Goal: Complete application form

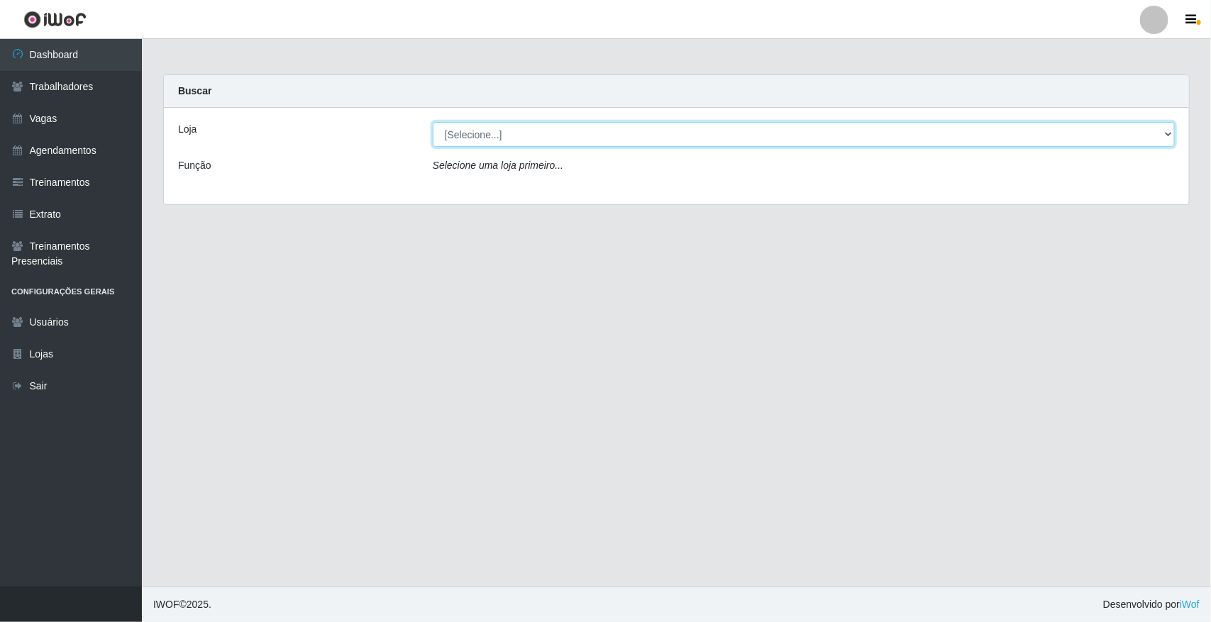
click at [545, 130] on select "[Selecione...] [GEOGRAPHIC_DATA]" at bounding box center [804, 134] width 742 height 25
select select "65"
click at [433, 122] on select "[Selecione...] [GEOGRAPHIC_DATA]" at bounding box center [804, 134] width 742 height 25
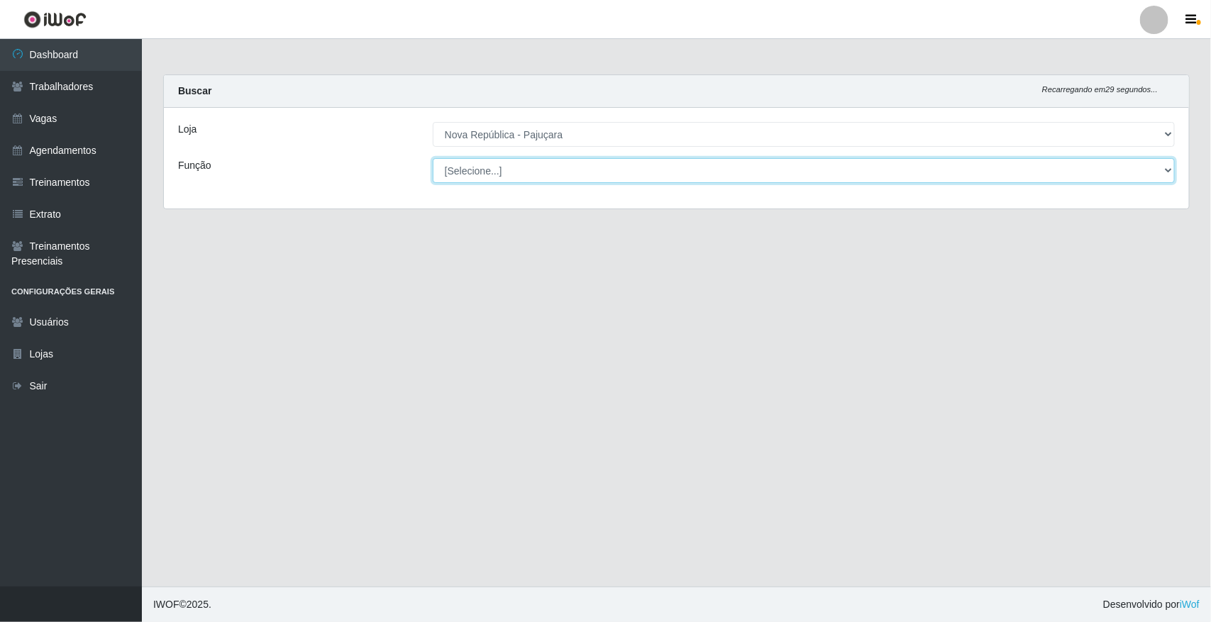
click at [541, 160] on select "[Selecione...] Balconista Operador de Caixa Repositor" at bounding box center [804, 170] width 742 height 25
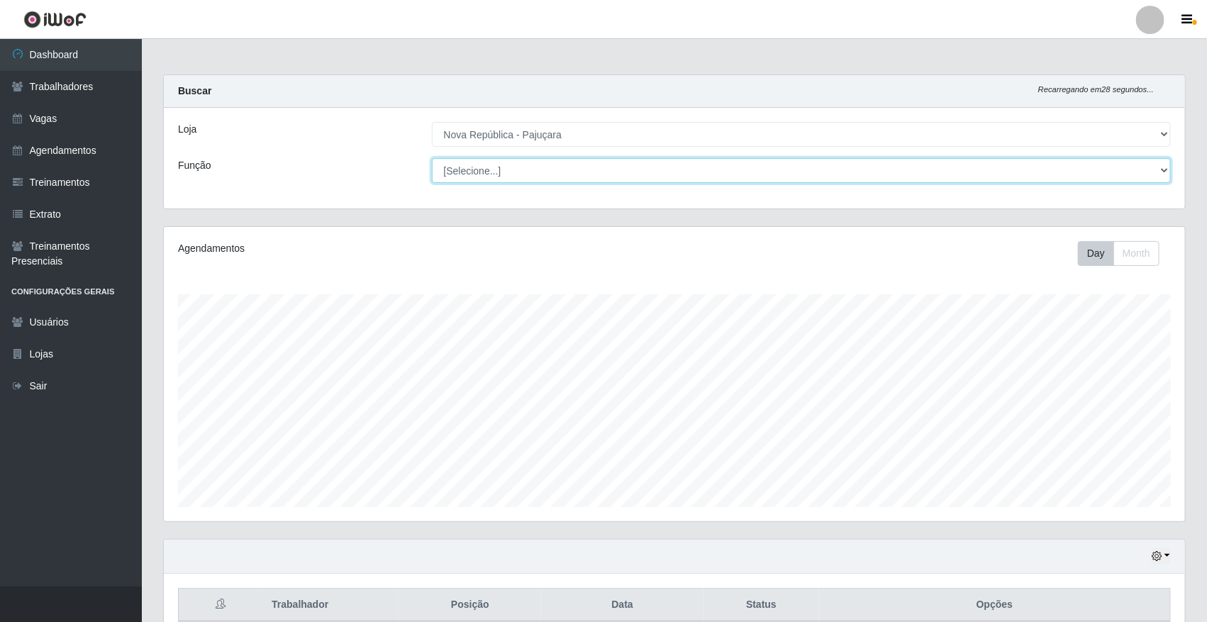
scroll to position [295, 1021]
select select "22"
click at [432, 158] on select "[Selecione...] Balconista Operador de Caixa Repositor" at bounding box center [802, 170] width 740 height 25
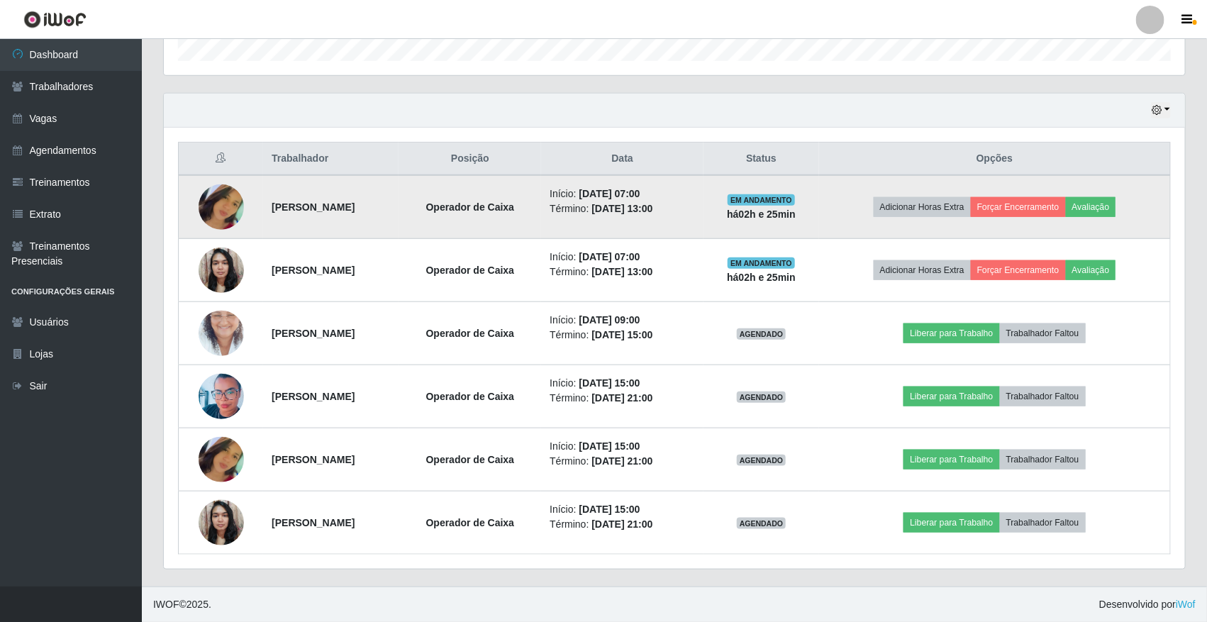
scroll to position [448, 0]
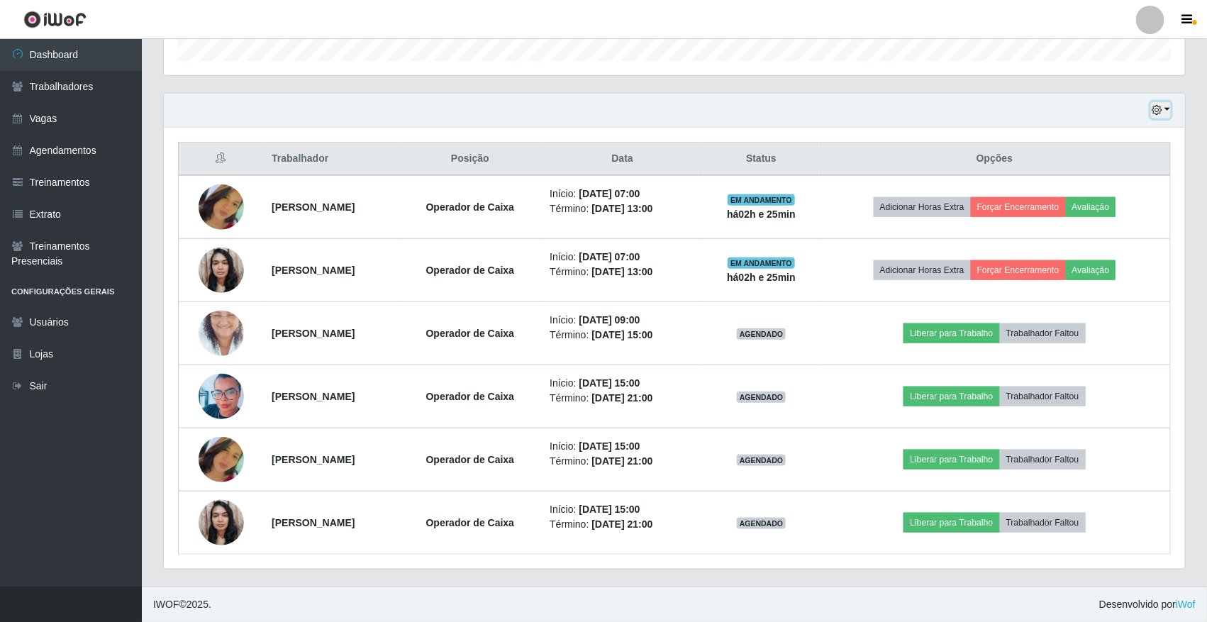
click at [1168, 108] on button "button" at bounding box center [1161, 110] width 20 height 16
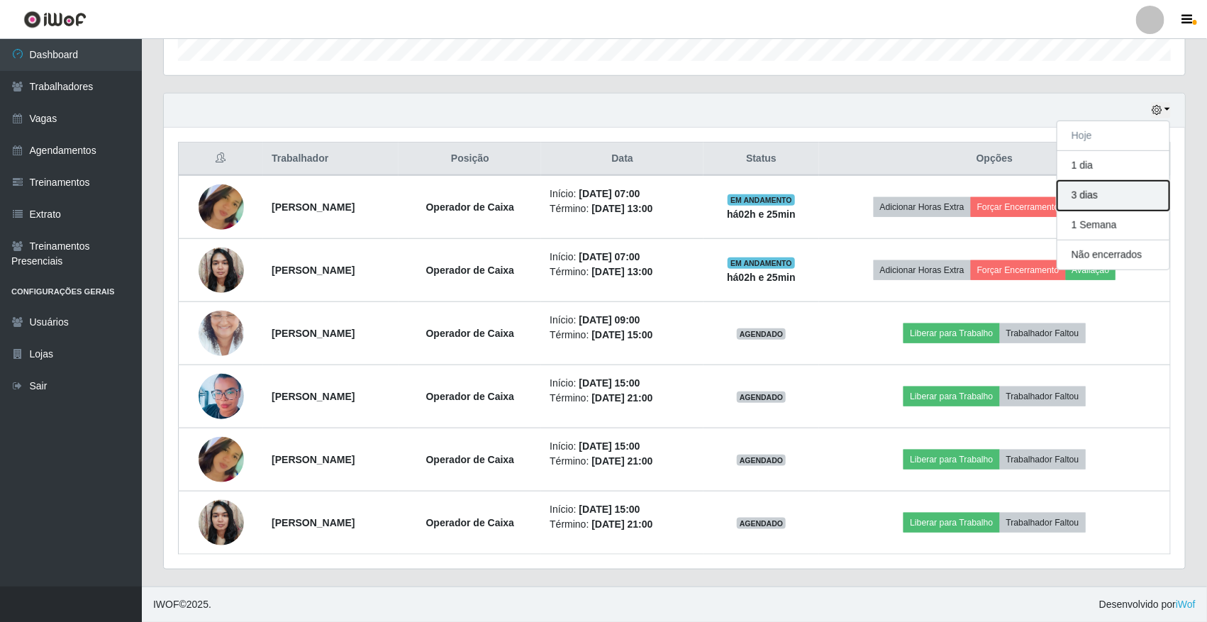
click at [1140, 186] on button "3 dias" at bounding box center [1114, 196] width 112 height 30
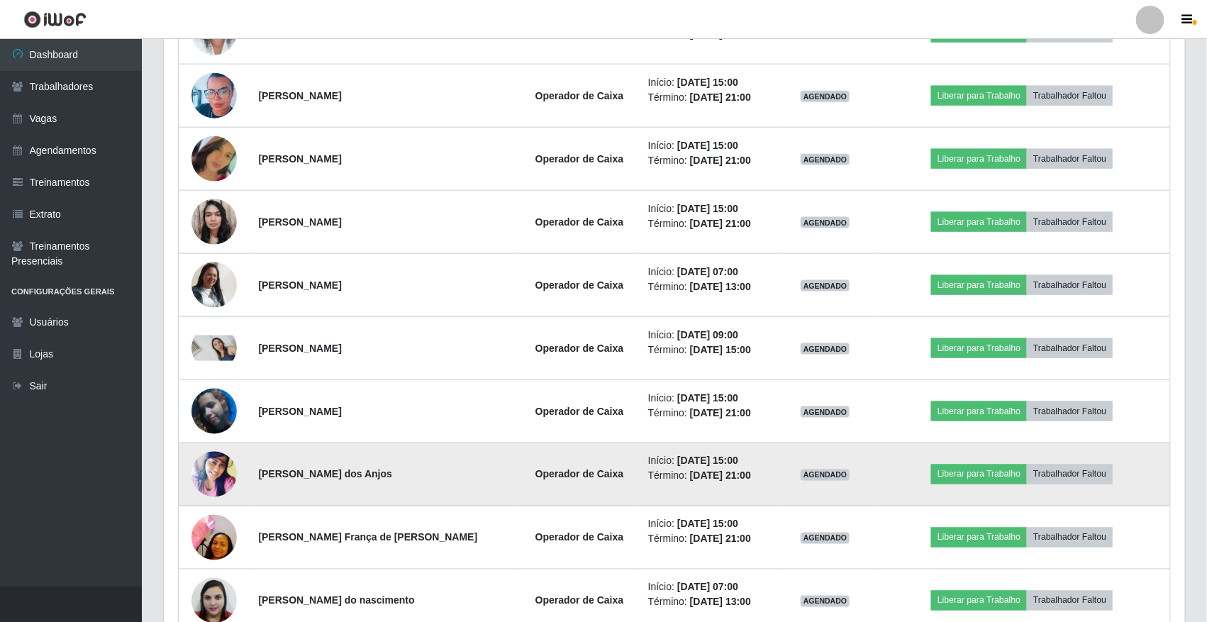
scroll to position [778, 0]
